Goal: Task Accomplishment & Management: Complete application form

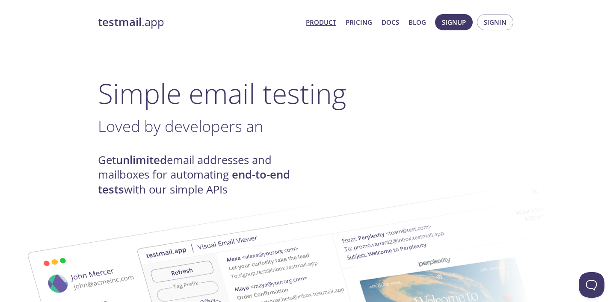
click at [131, 22] on strong "testmail" at bounding box center [120, 22] width 44 height 15
click at [493, 21] on span "Signin" at bounding box center [495, 22] width 23 height 11
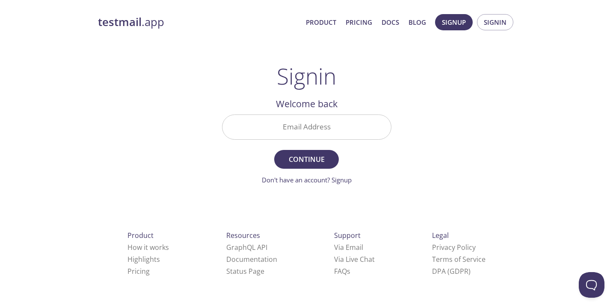
click at [333, 20] on link "Product" at bounding box center [321, 22] width 30 height 11
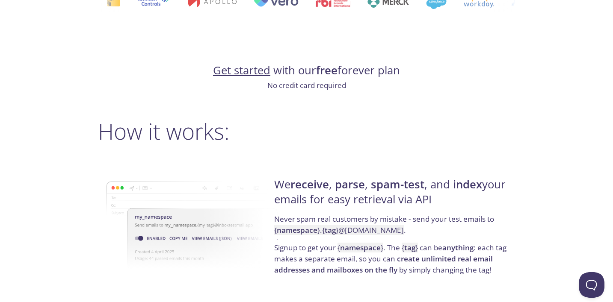
scroll to position [503, 0]
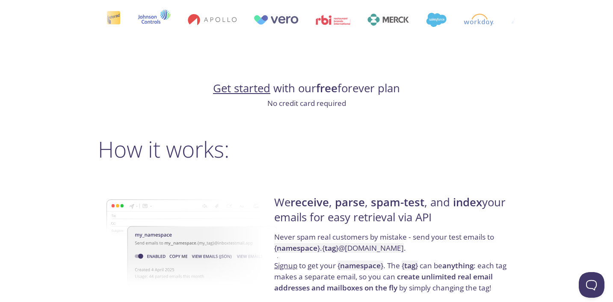
click at [240, 94] on link "Get started" at bounding box center [241, 88] width 57 height 15
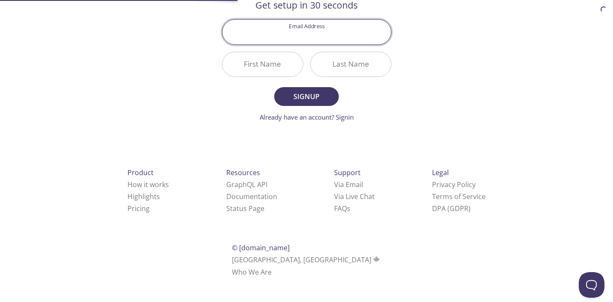
click at [240, 94] on div "Signup Get setup in 30 seconds Email Address First Name Last Name Signup Alread…" at bounding box center [306, 43] width 169 height 158
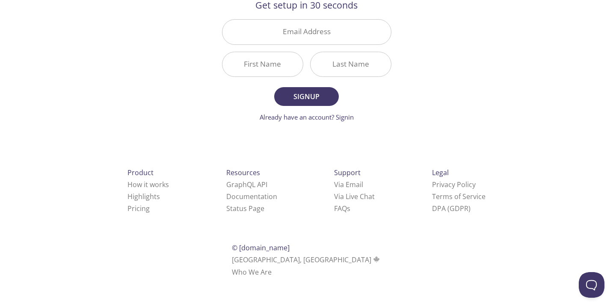
click at [308, 44] on input "Email Address" at bounding box center [306, 32] width 169 height 24
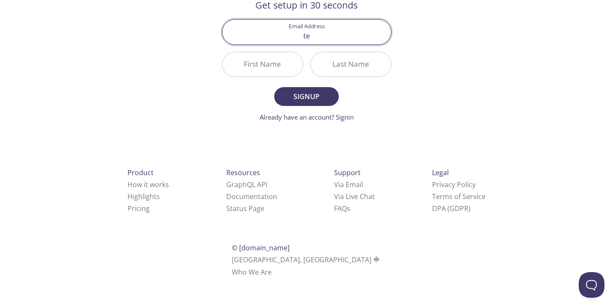
type input "t"
